Goal: Task Accomplishment & Management: Complete application form

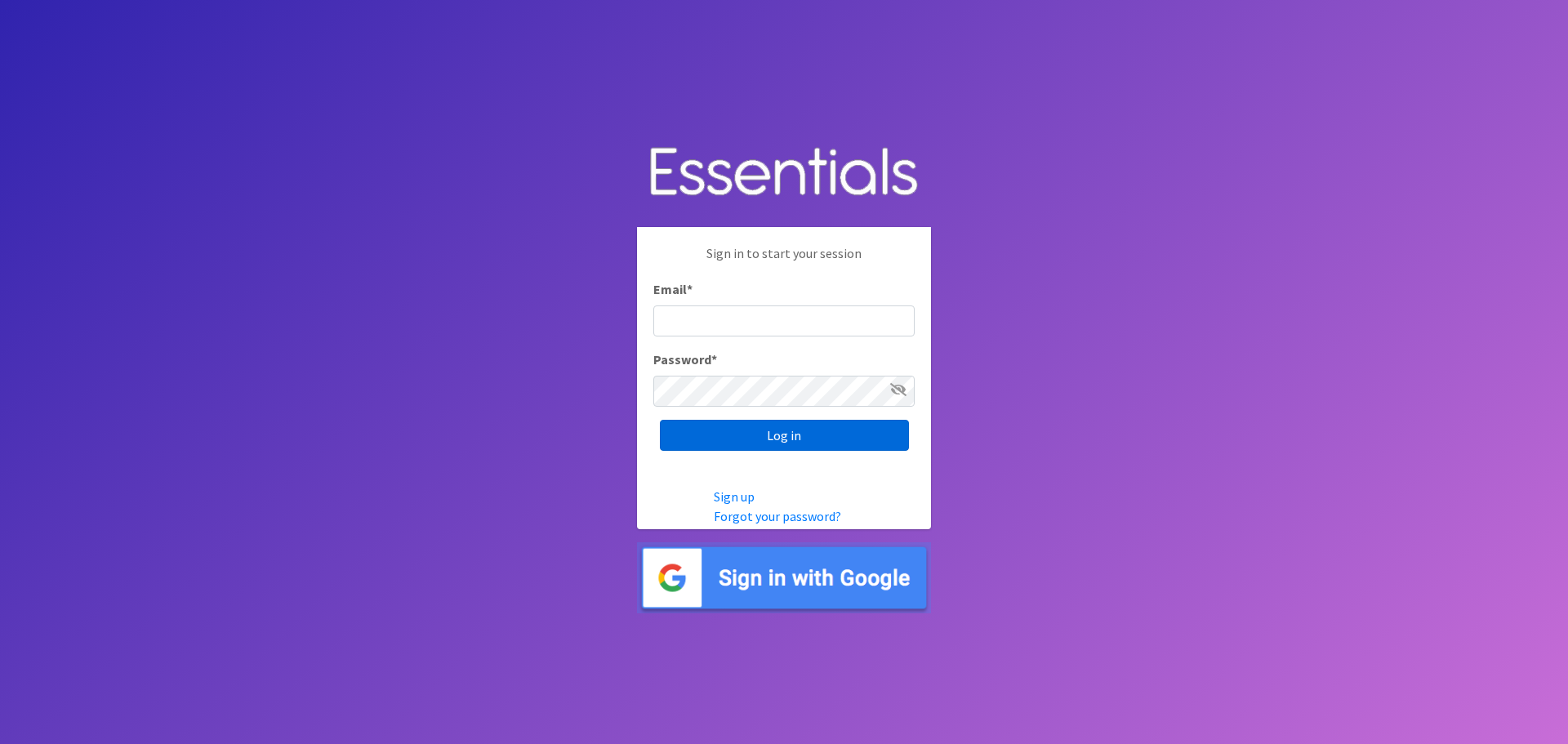
type input "[EMAIL_ADDRESS][DOMAIN_NAME]"
click at [763, 434] on input "Log in" at bounding box center [784, 435] width 249 height 31
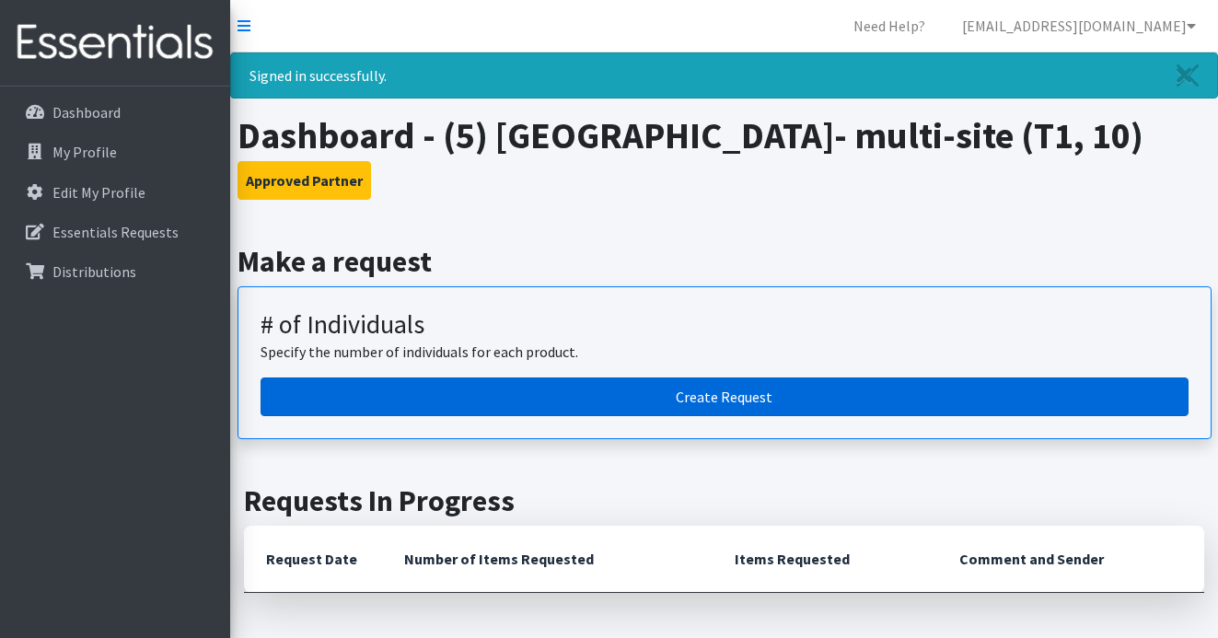
click at [605, 416] on link "Create Request" at bounding box center [724, 396] width 928 height 39
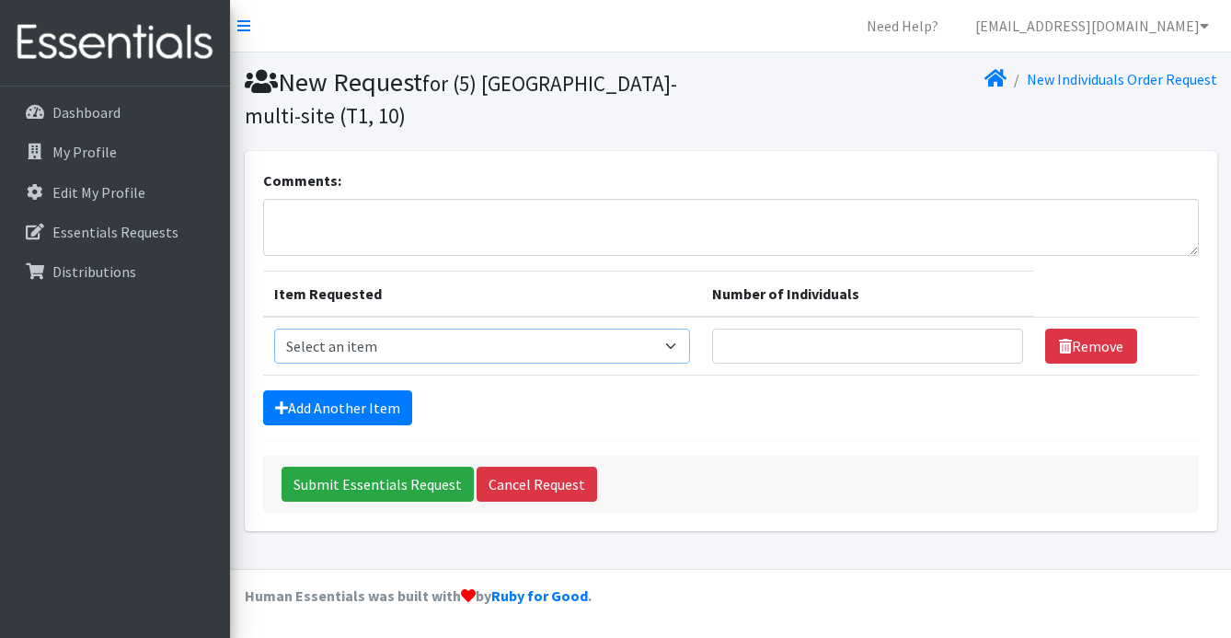
click at [390, 353] on select "Select an item A: Babies - Size 0 (Preemie) A: Babies - Size 01 (newborn) A: Ba…" at bounding box center [482, 346] width 416 height 35
select select "5598"
click at [274, 329] on select "Select an item A: Babies - Size 0 (Preemie) A: Babies - Size 01 (newborn) A: Ba…" at bounding box center [482, 346] width 416 height 35
type input "1"
click at [999, 339] on input "1" at bounding box center [867, 346] width 311 height 35
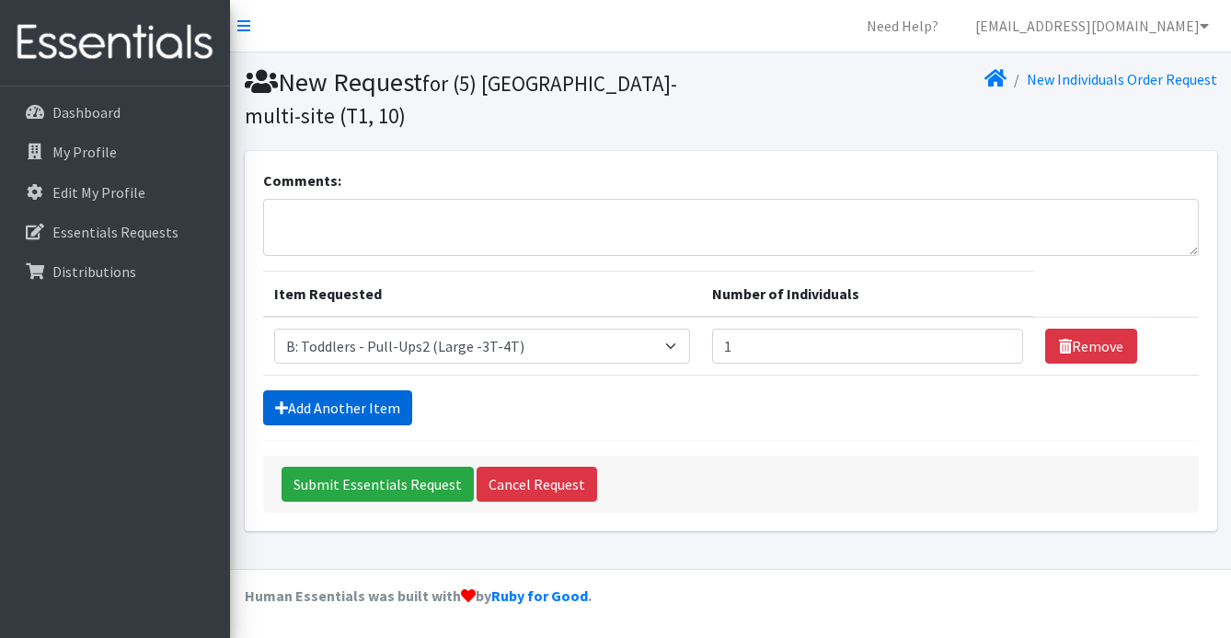
click at [341, 407] on link "Add Another Item" at bounding box center [337, 407] width 149 height 35
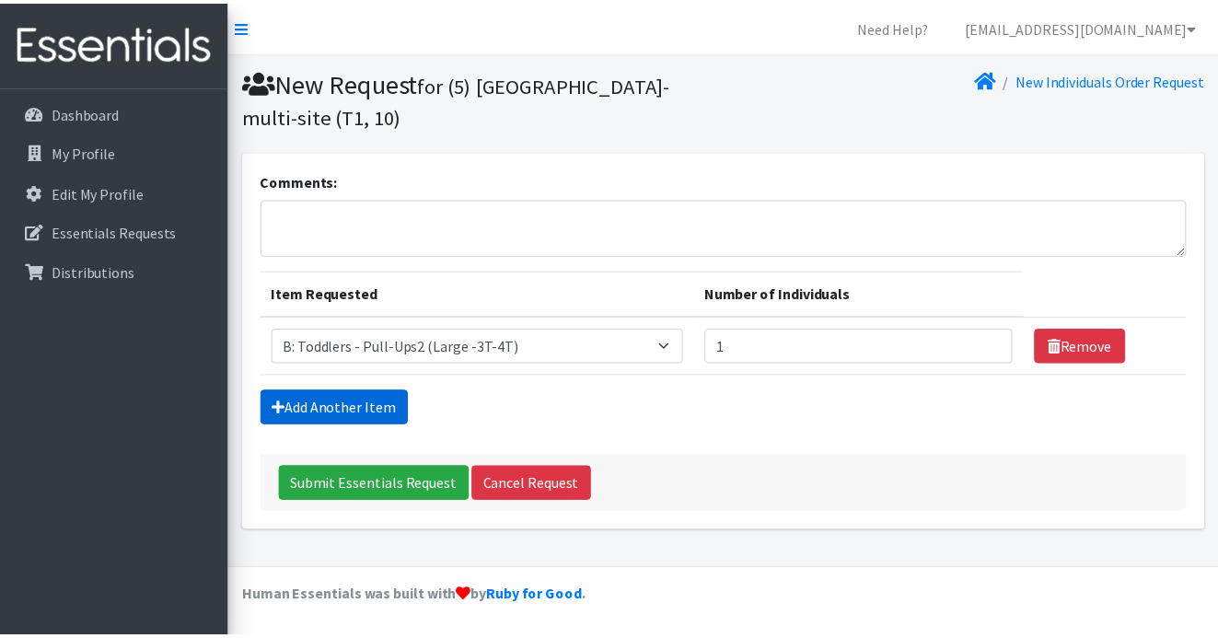
scroll to position [35, 0]
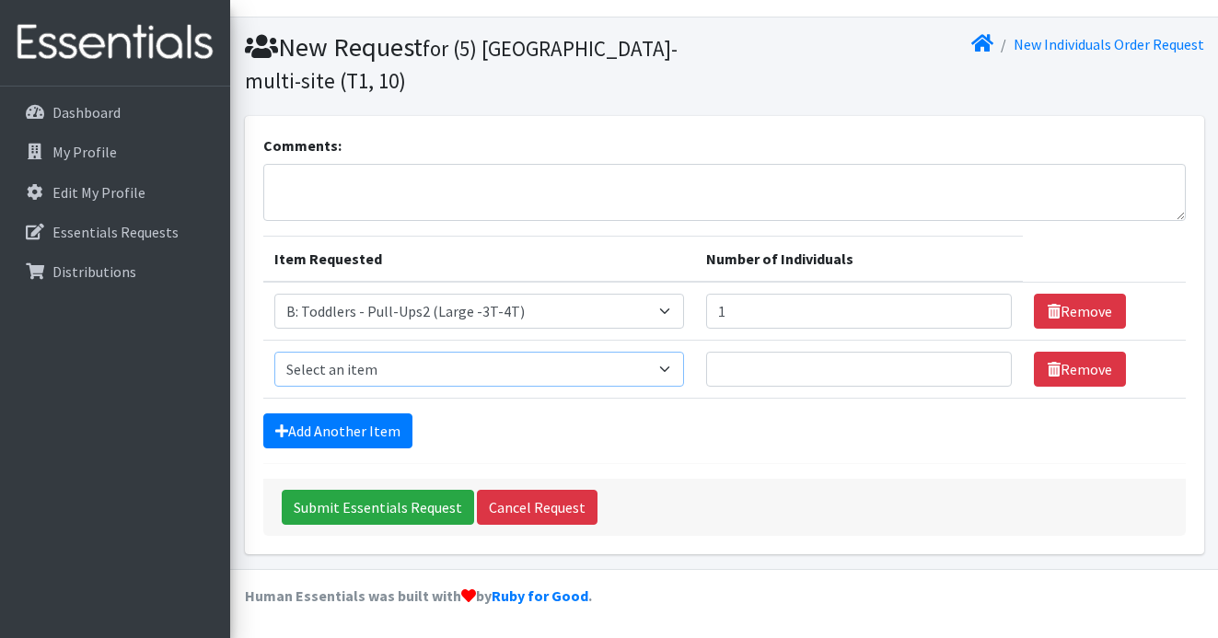
click at [366, 367] on select "Select an item A: Babies - Size 0 (Preemie) A: Babies - Size 01 (newborn) A: Ba…" at bounding box center [479, 369] width 410 height 35
select select "5611"
click at [274, 352] on select "Select an item A: Babies - Size 0 (Preemie) A: Babies - Size 01 (newborn) A: Ba…" at bounding box center [479, 369] width 410 height 35
click at [877, 375] on input "Number of Individuals" at bounding box center [859, 369] width 306 height 35
click at [988, 364] on input "1" at bounding box center [859, 369] width 306 height 35
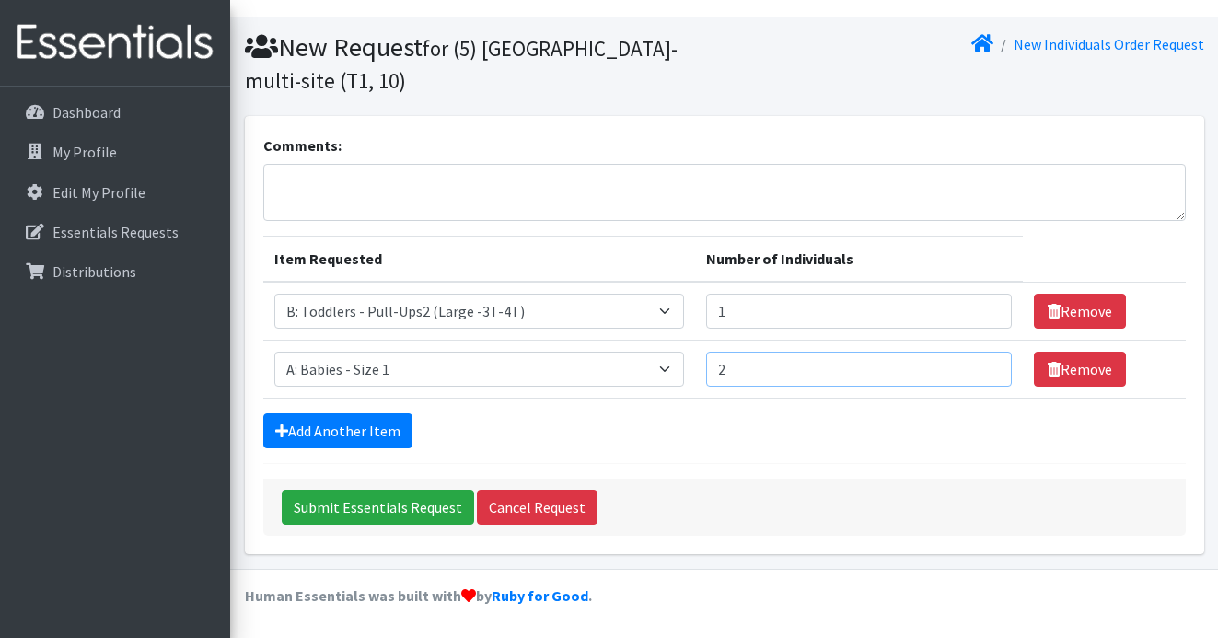
type input "2"
click at [988, 364] on input "2" at bounding box center [859, 369] width 306 height 35
click at [376, 431] on link "Add Another Item" at bounding box center [337, 430] width 149 height 35
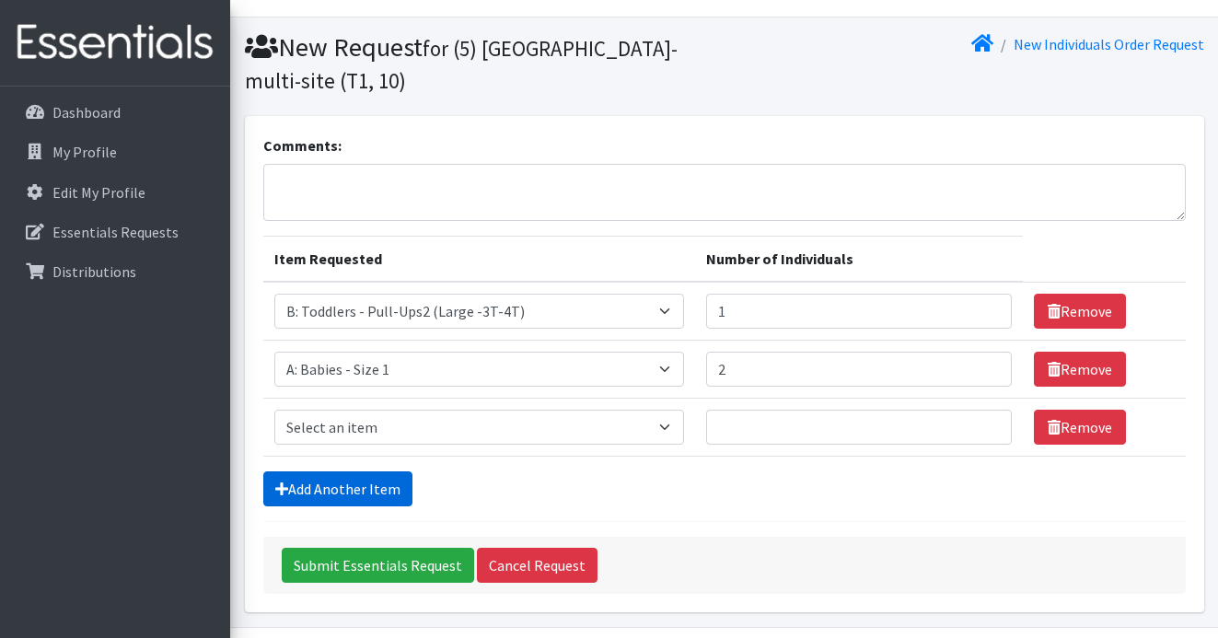
scroll to position [93, 0]
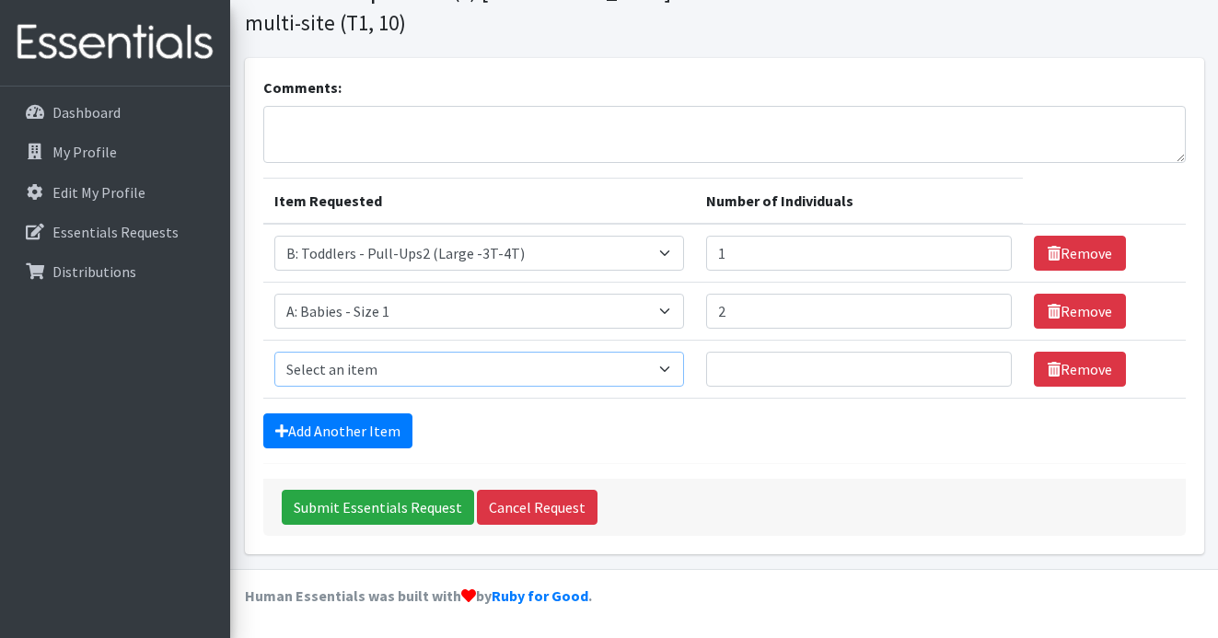
click at [363, 373] on select "Select an item A: Babies - Size 0 (Preemie) A: Babies - Size 01 (newborn) A: Ba…" at bounding box center [479, 369] width 410 height 35
select select "5614"
click at [274, 352] on select "Select an item A: Babies - Size 0 (Preemie) A: Babies - Size 01 (newborn) A: Ba…" at bounding box center [479, 369] width 410 height 35
click at [983, 358] on input "Number of Individuals" at bounding box center [859, 369] width 306 height 35
type input "1"
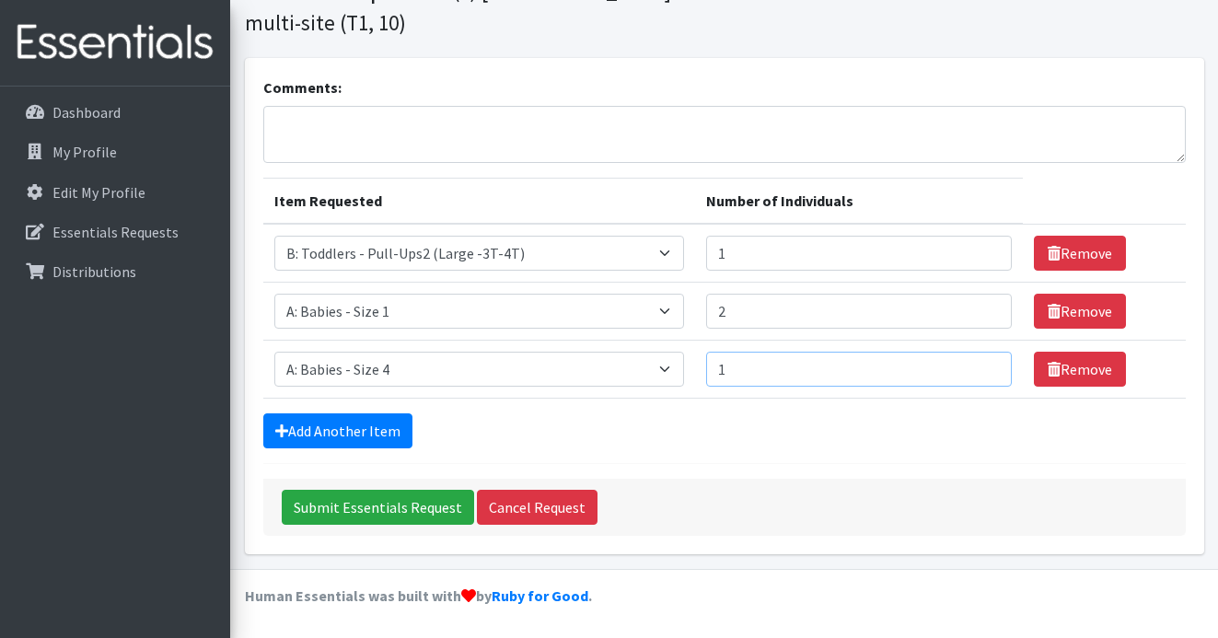
click at [987, 363] on input "1" at bounding box center [859, 369] width 306 height 35
click at [349, 431] on link "Add Another Item" at bounding box center [337, 430] width 149 height 35
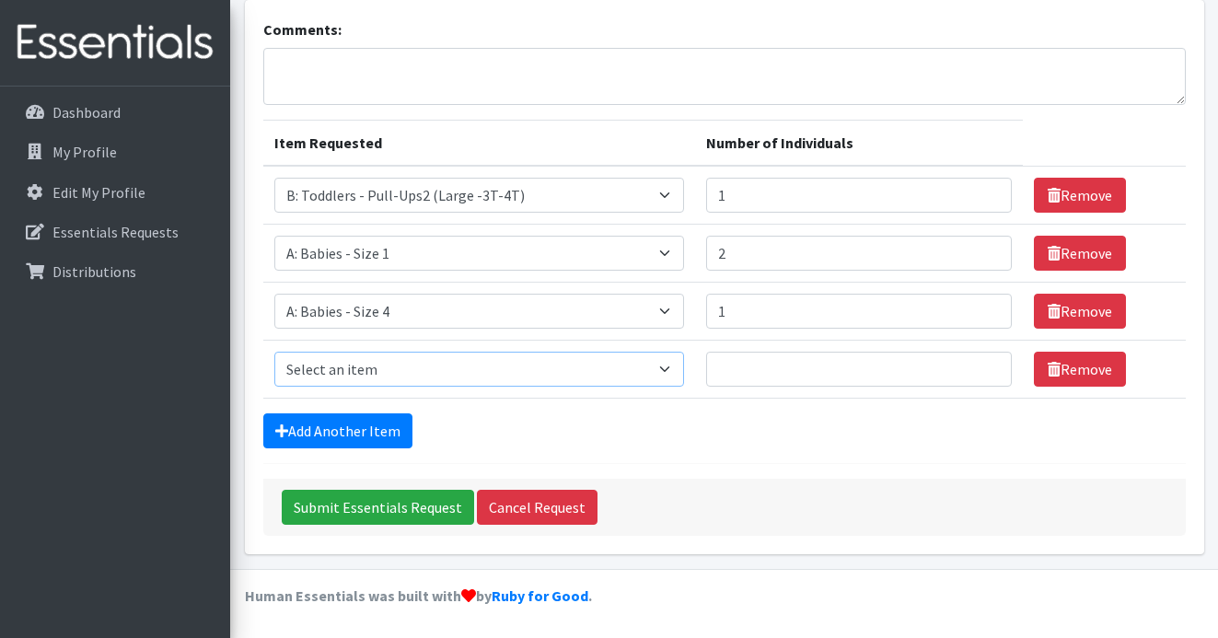
click at [391, 352] on select "Select an item A: Babies - Size 0 (Preemie) A: Babies - Size 01 (newborn) A: Ba…" at bounding box center [479, 369] width 410 height 35
select select "5612"
click at [274, 352] on select "Select an item A: Babies - Size 0 (Preemie) A: Babies - Size 01 (newborn) A: Ba…" at bounding box center [479, 369] width 410 height 35
type input "1"
click at [985, 364] on input "1" at bounding box center [859, 369] width 306 height 35
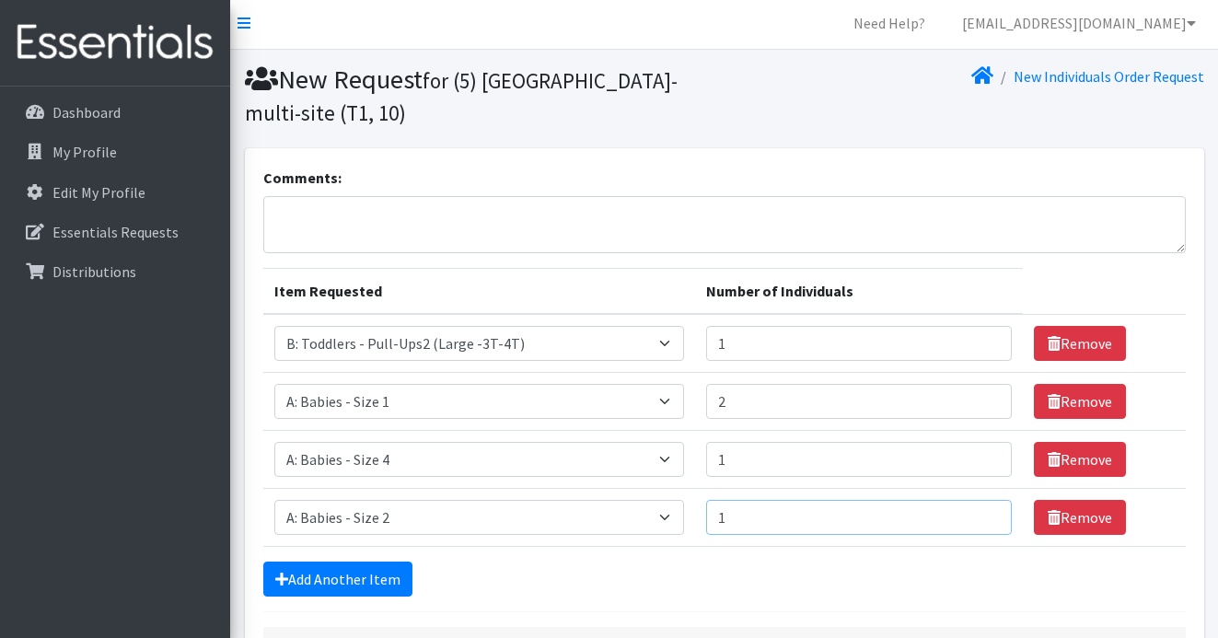
scroll to position [0, 0]
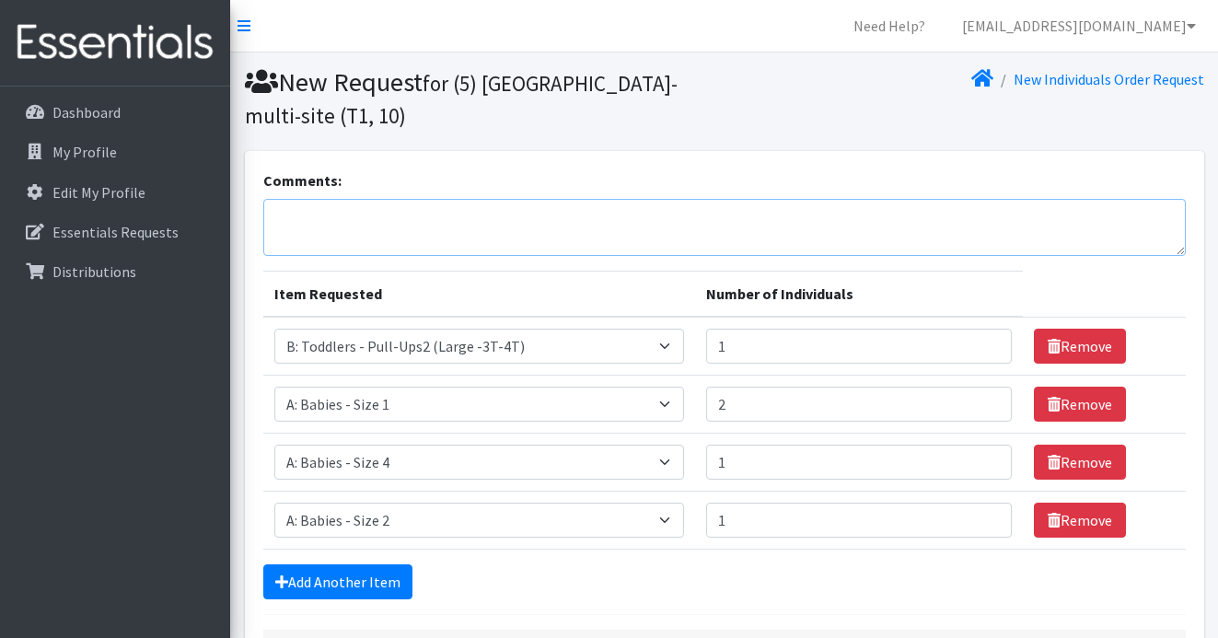
click at [337, 213] on textarea "Comments:" at bounding box center [724, 227] width 922 height 57
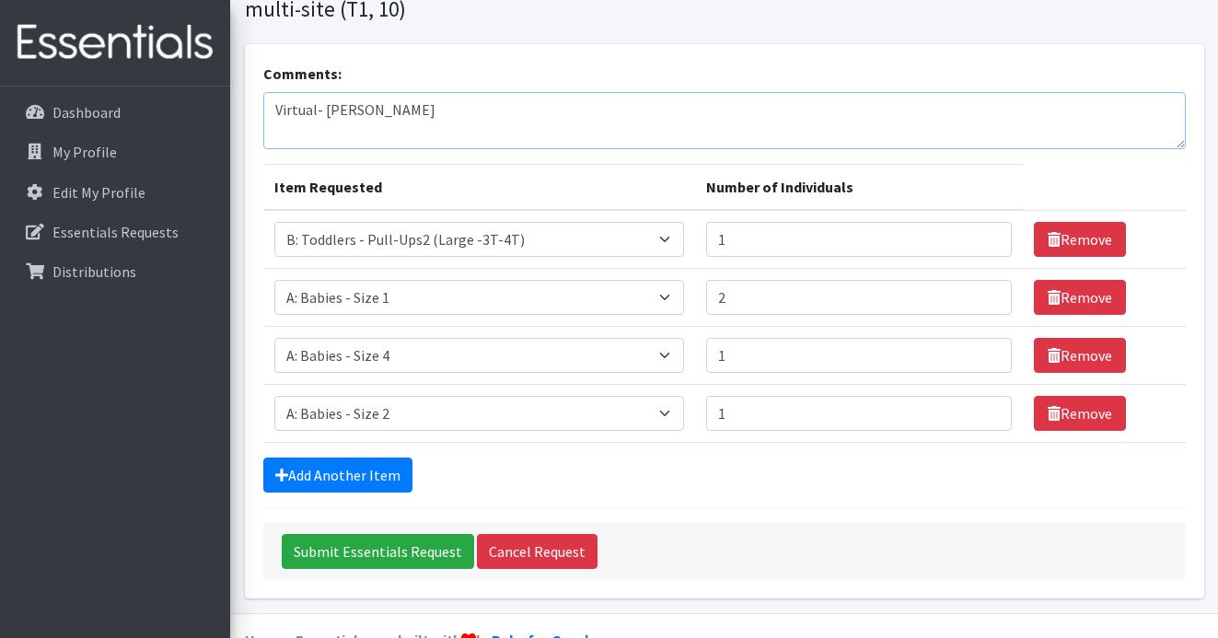
scroll to position [151, 0]
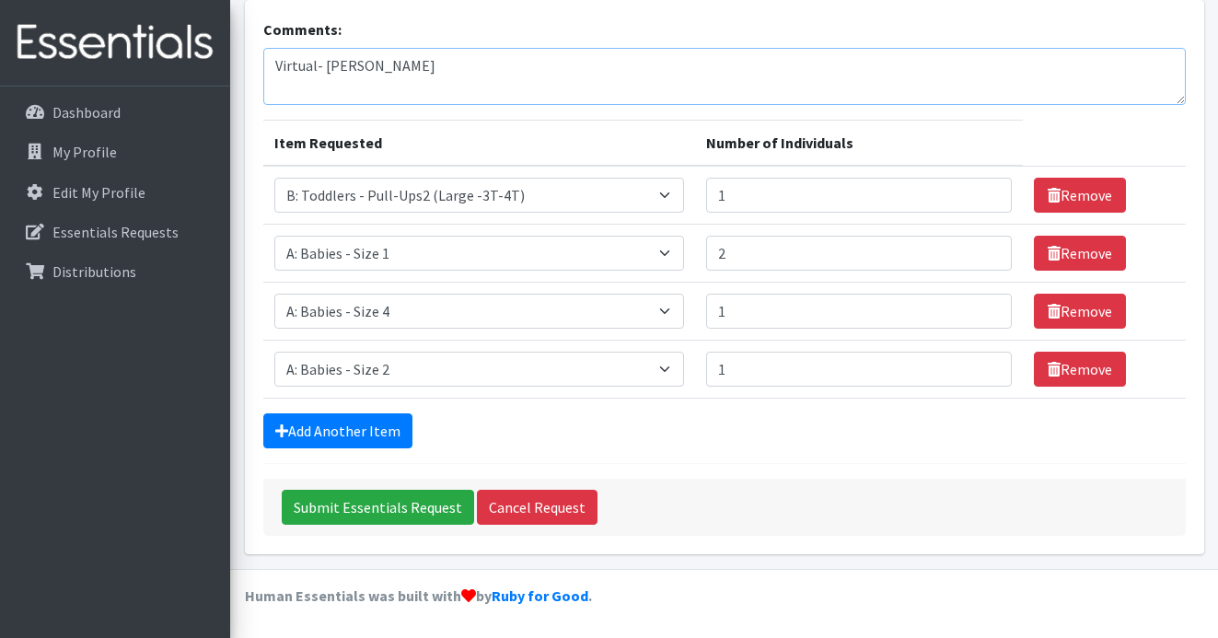
type textarea "Virtual- Clarke"
type input "2"
click at [983, 307] on input "2" at bounding box center [859, 311] width 306 height 35
click at [382, 505] on input "Submit Essentials Request" at bounding box center [378, 507] width 192 height 35
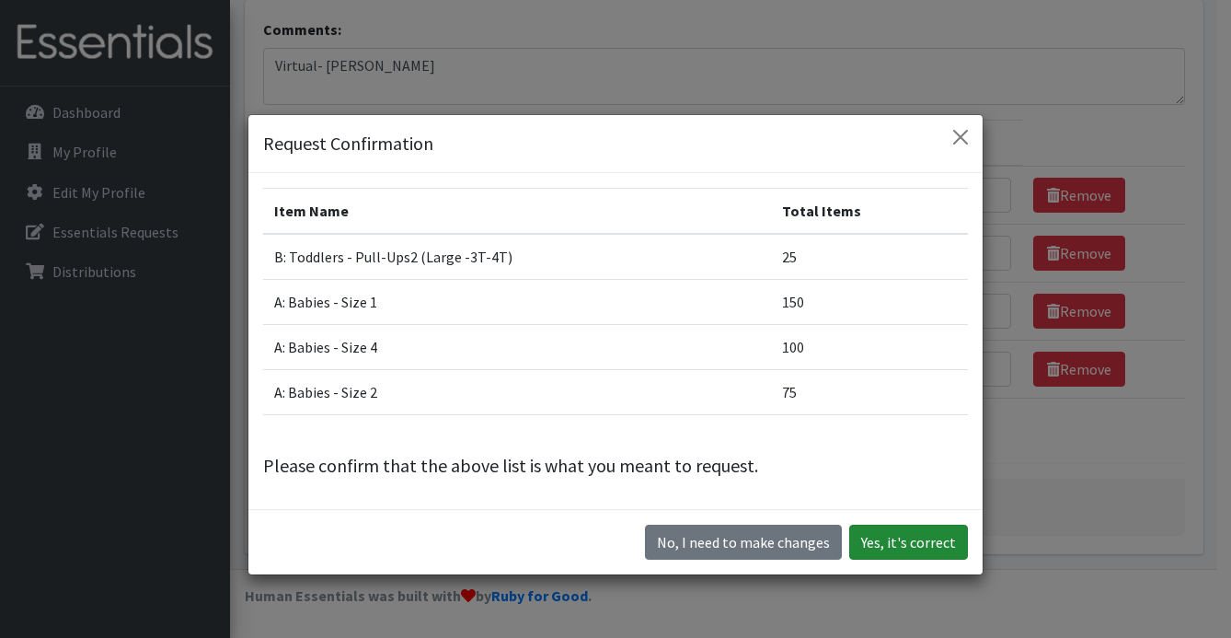
click at [921, 537] on button "Yes, it's correct" at bounding box center [909, 542] width 119 height 35
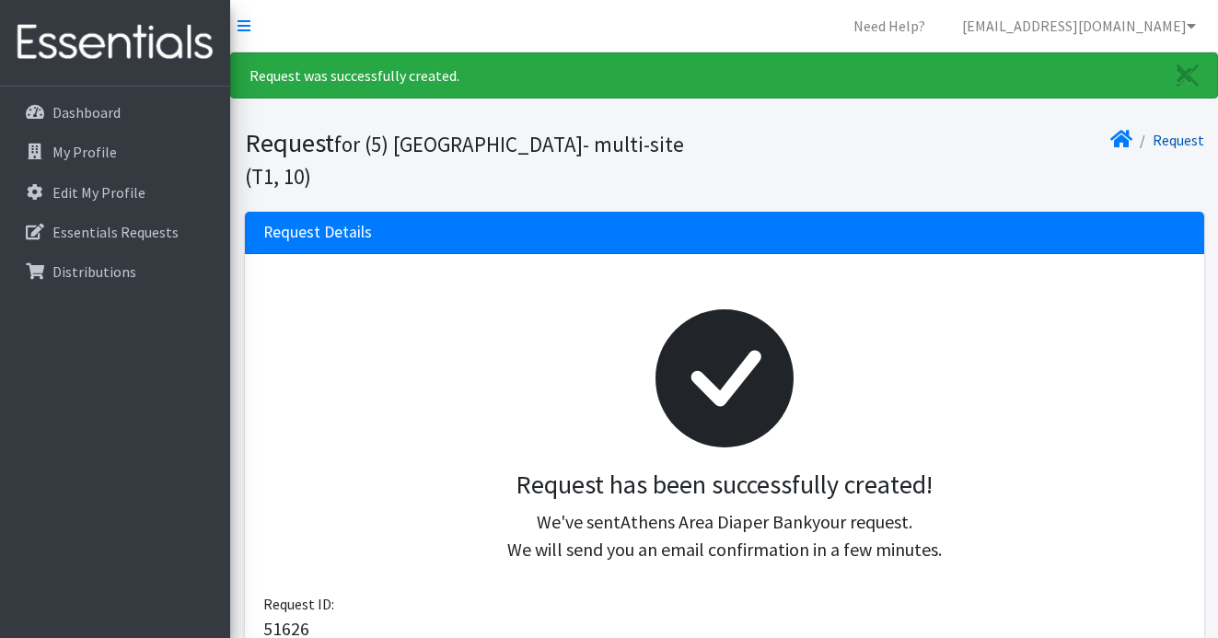
click at [1168, 142] on link "Request" at bounding box center [1178, 140] width 52 height 18
click at [1177, 144] on link "Request" at bounding box center [1178, 140] width 52 height 18
click at [1118, 142] on icon at bounding box center [1121, 139] width 22 height 15
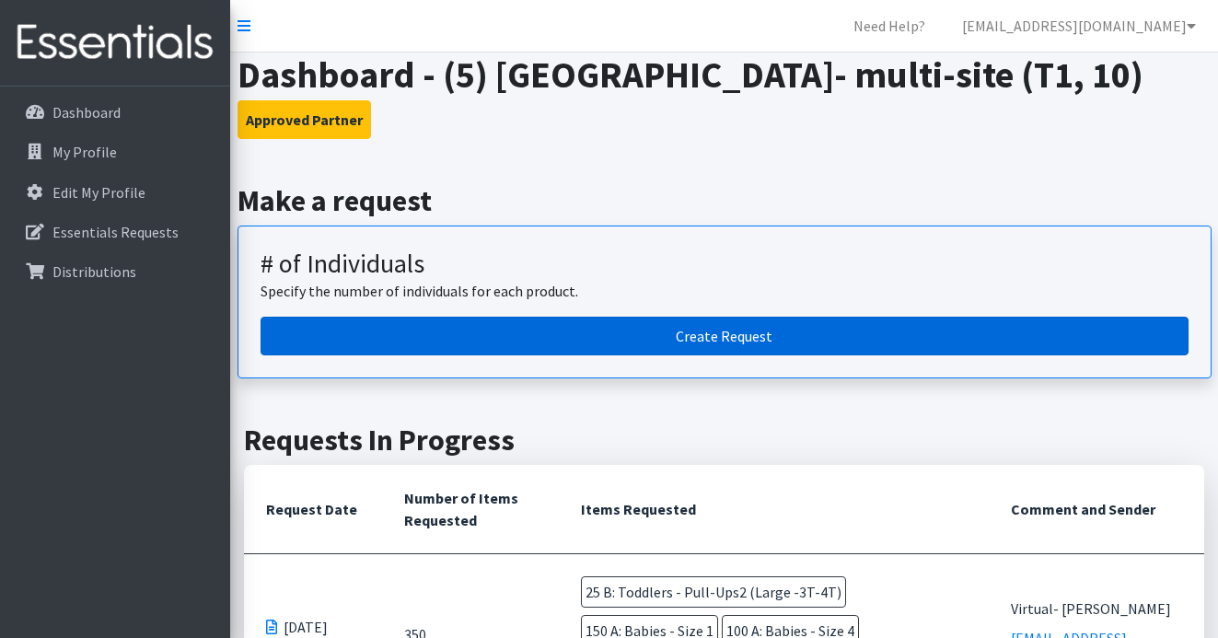
click at [720, 355] on link "Create Request" at bounding box center [724, 336] width 928 height 39
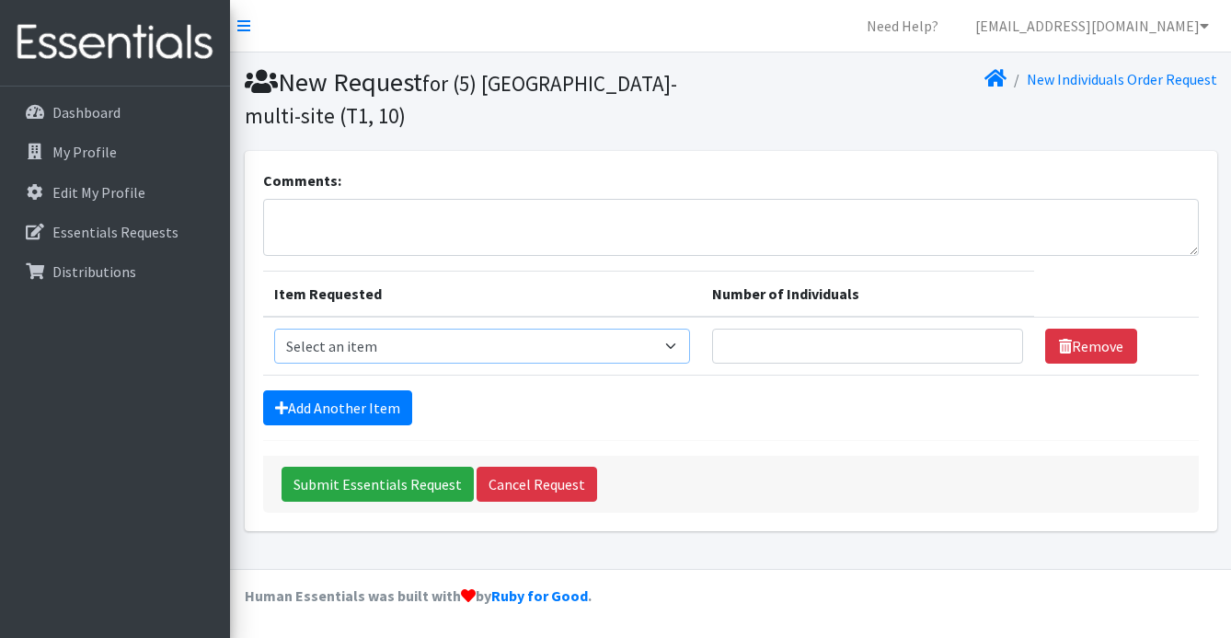
click at [680, 339] on select "Select an item A: Babies - Size 0 (Preemie) A: Babies - Size 01 (newborn) A: Ba…" at bounding box center [482, 346] width 416 height 35
click at [274, 329] on select "Select an item A: Babies - Size 0 (Preemie) A: Babies - Size 01 (newborn) A: Ba…" at bounding box center [482, 346] width 416 height 35
click at [673, 353] on select "Select an item A: Babies - Size 0 (Preemie) A: Babies - Size 01 (newborn) A: Ba…" at bounding box center [482, 346] width 416 height 35
select select "5600"
click at [274, 329] on select "Select an item A: Babies - Size 0 (Preemie) A: Babies - Size 01 (newborn) A: Ba…" at bounding box center [482, 346] width 416 height 35
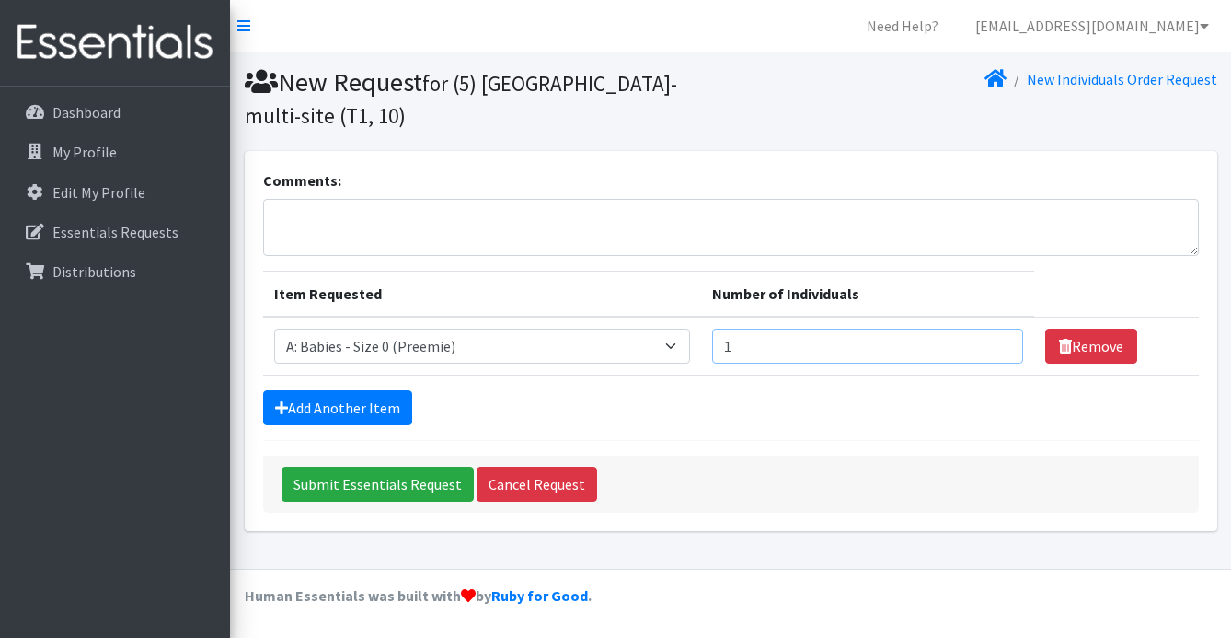
click at [997, 340] on input "1" at bounding box center [867, 346] width 311 height 35
type input "2"
click at [997, 340] on input "2" at bounding box center [867, 346] width 311 height 35
click at [399, 482] on input "Submit Essentials Request" at bounding box center [378, 484] width 192 height 35
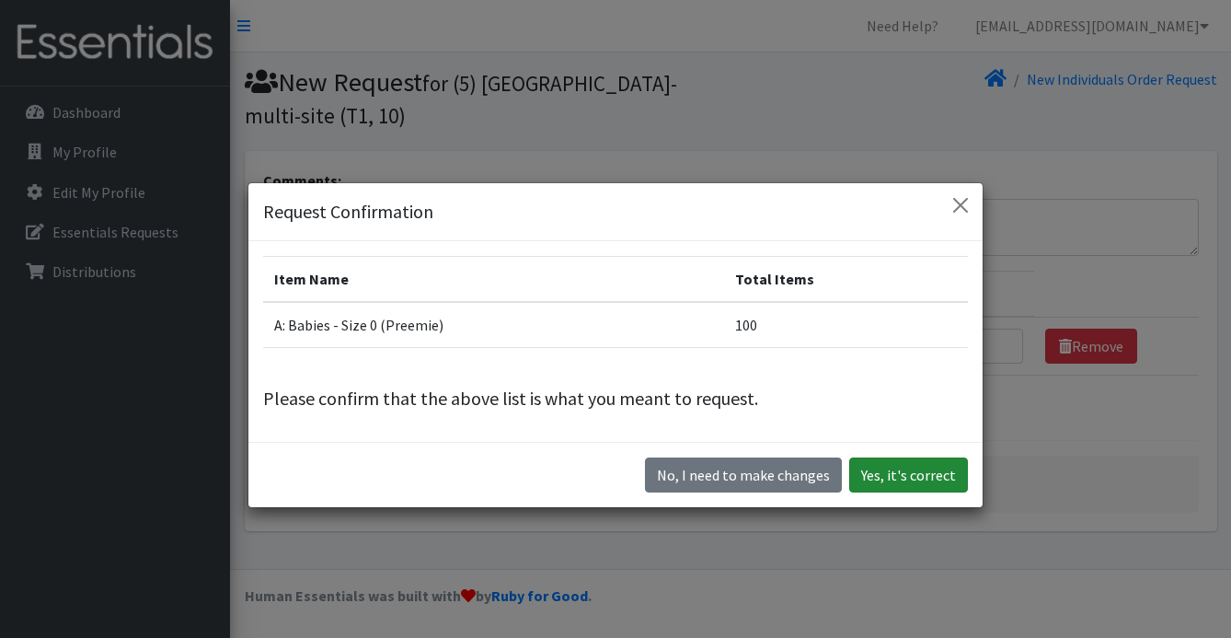
click at [932, 480] on button "Yes, it's correct" at bounding box center [909, 474] width 119 height 35
